Goal: Go to known website: Access a specific website the user already knows

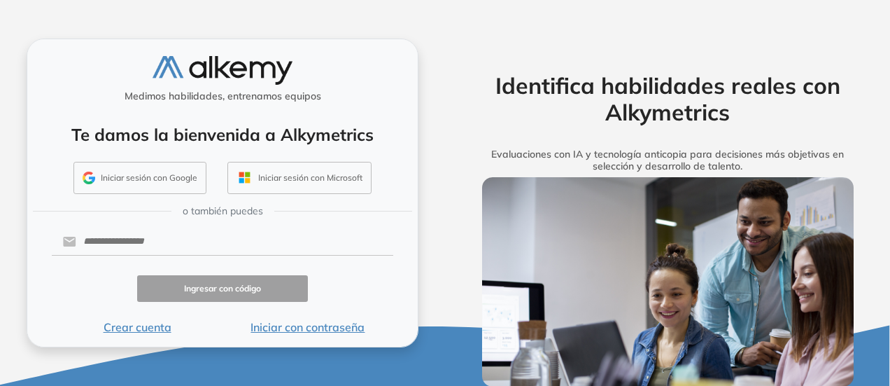
click at [143, 185] on button "Iniciar sesión con Google" at bounding box center [139, 178] width 133 height 32
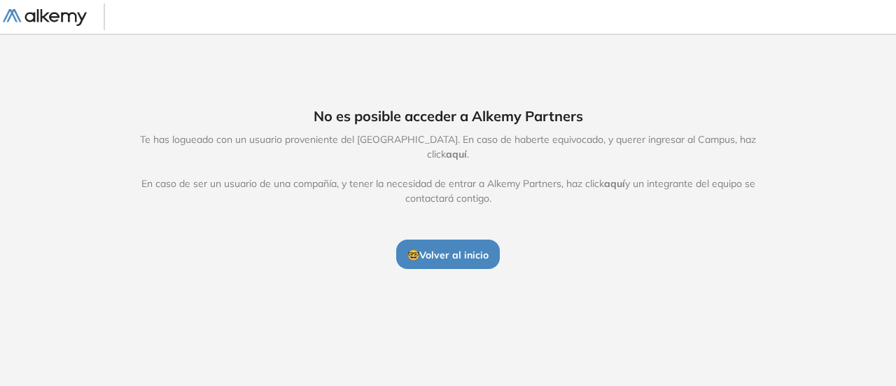
click at [467, 148] on span "aquí" at bounding box center [456, 154] width 21 height 13
click at [620, 177] on span "aquí" at bounding box center [614, 183] width 21 height 13
